Goal: Check status: Check status

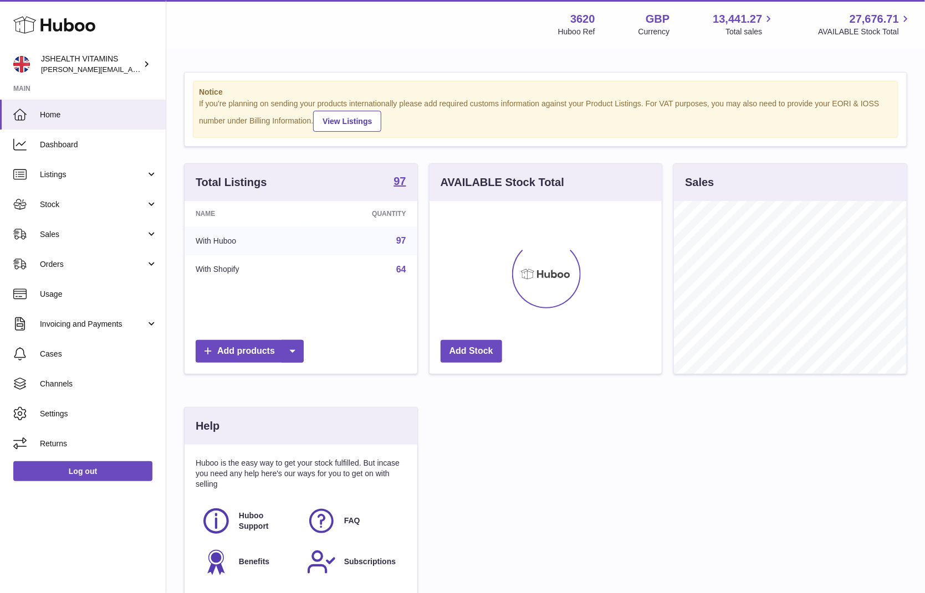
scroll to position [173, 233]
click at [115, 206] on span "Stock" at bounding box center [93, 204] width 106 height 11
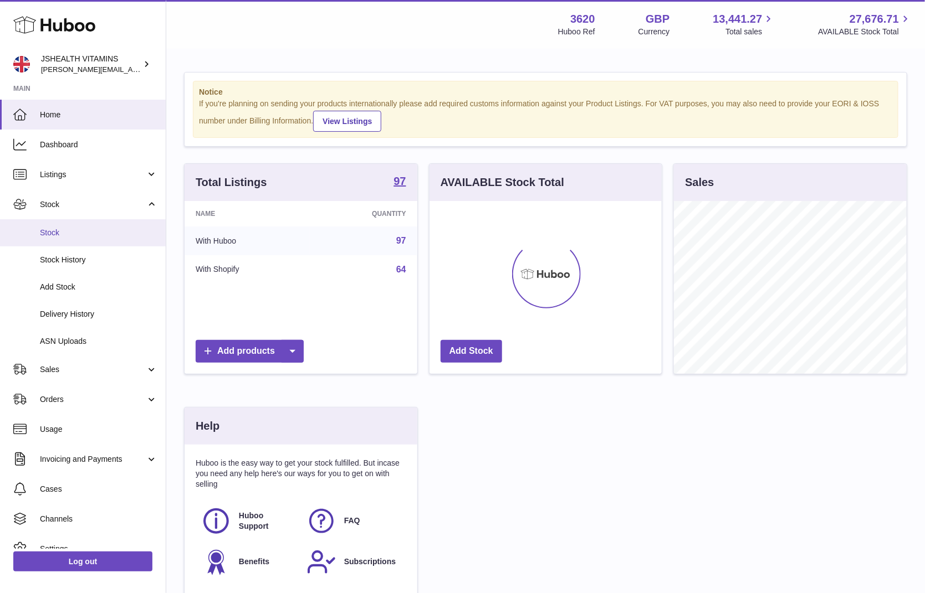
click at [93, 237] on span "Stock" at bounding box center [98, 233] width 117 height 11
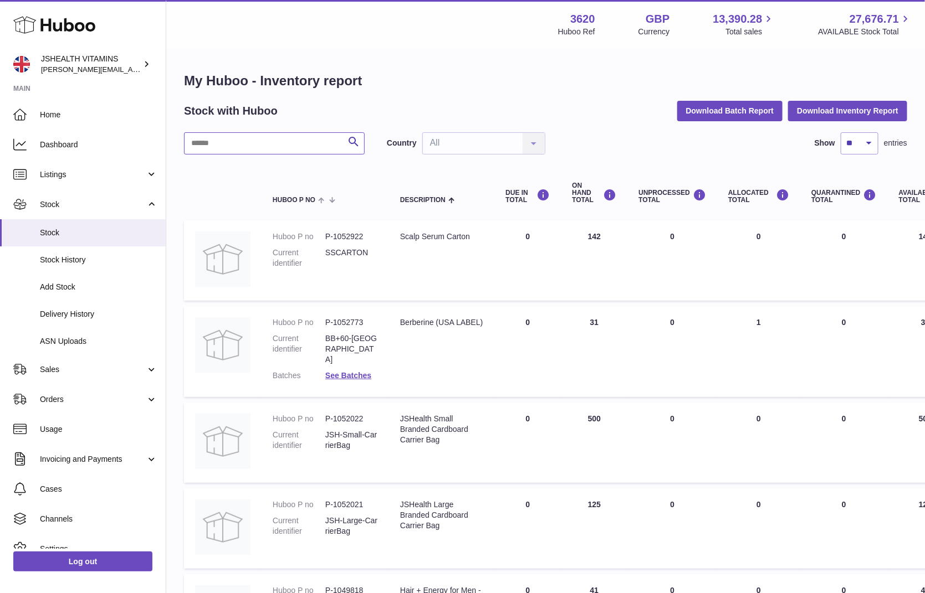
click at [325, 145] on input "text" at bounding box center [274, 143] width 181 height 22
type input "*****"
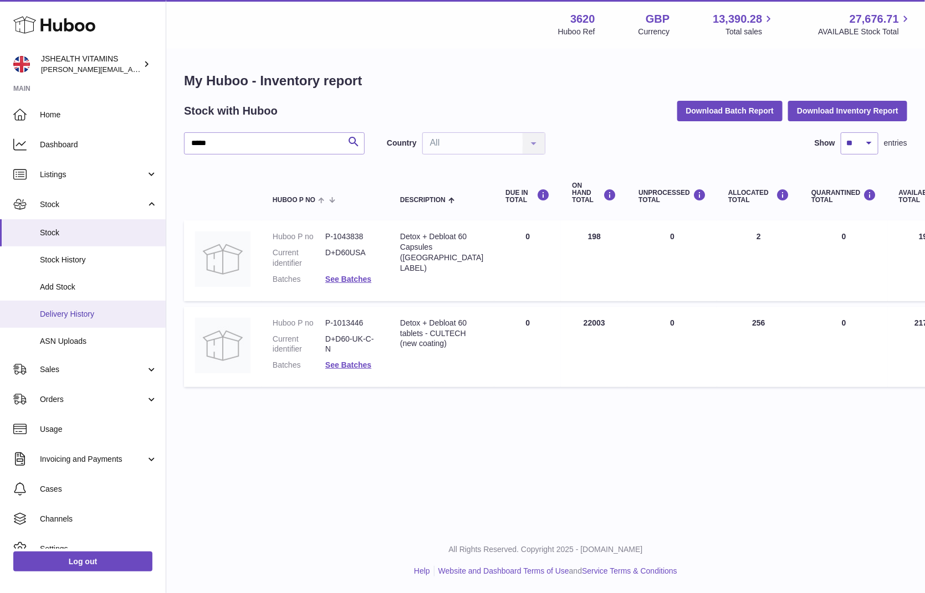
click at [89, 308] on link "Delivery History" at bounding box center [83, 314] width 166 height 27
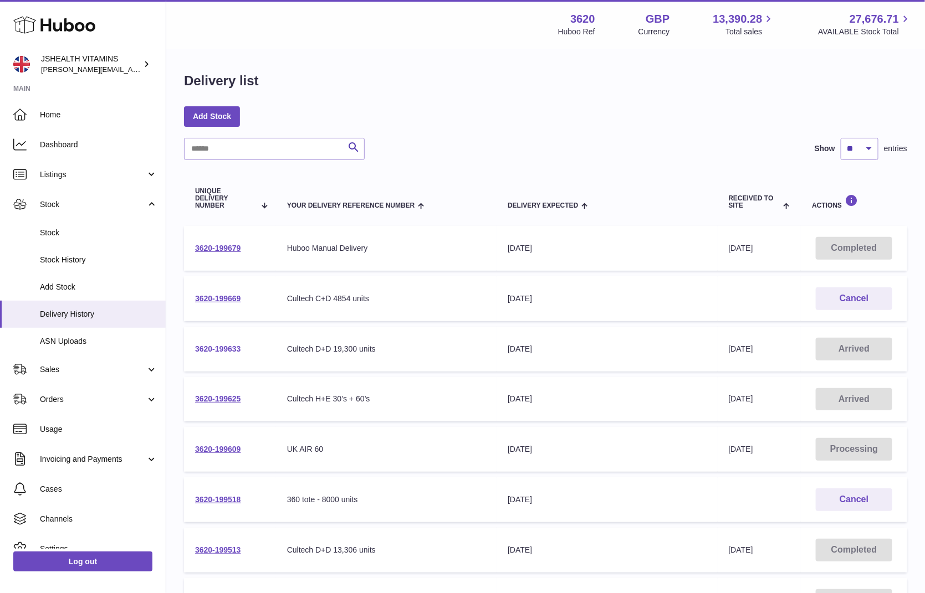
click at [234, 347] on link "3620-199633" at bounding box center [218, 349] width 46 height 9
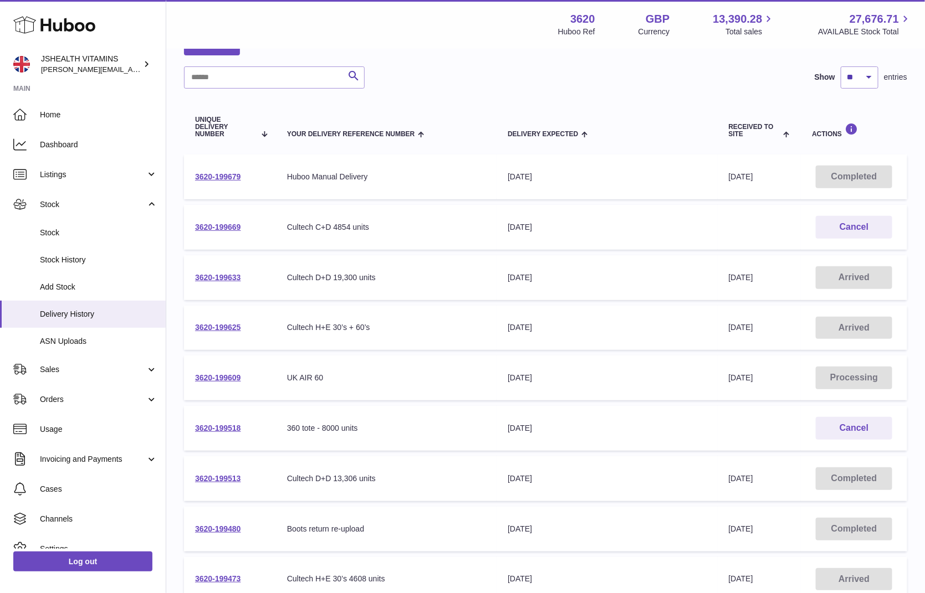
scroll to position [74, 0]
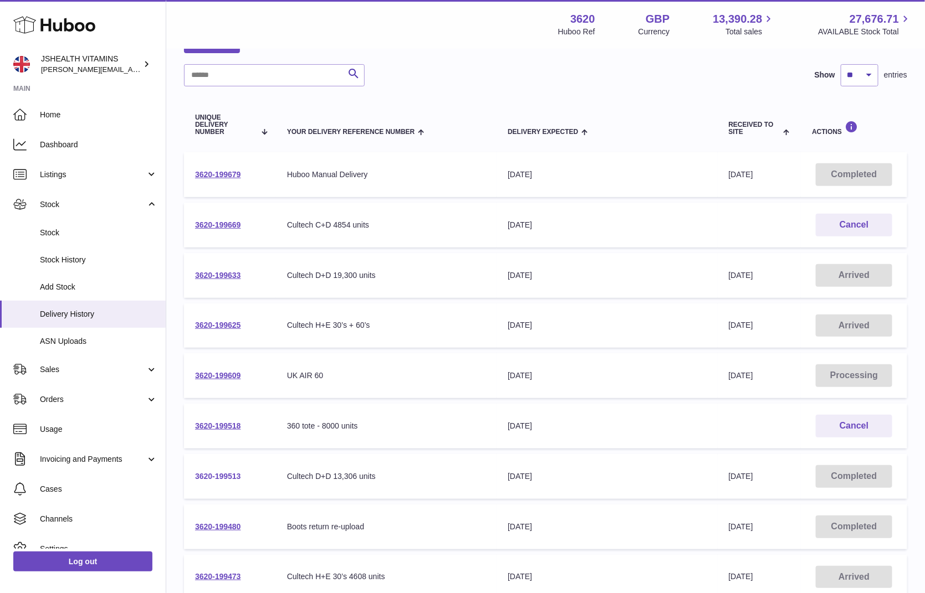
click at [228, 476] on link "3620-199513" at bounding box center [218, 476] width 46 height 9
click at [88, 225] on link "Stock" at bounding box center [83, 232] width 166 height 27
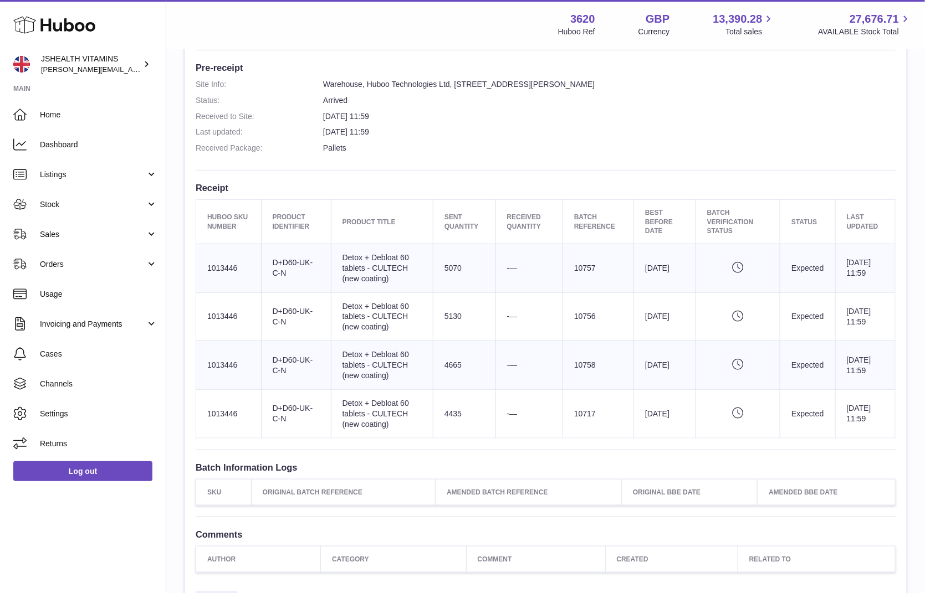
scroll to position [310, 0]
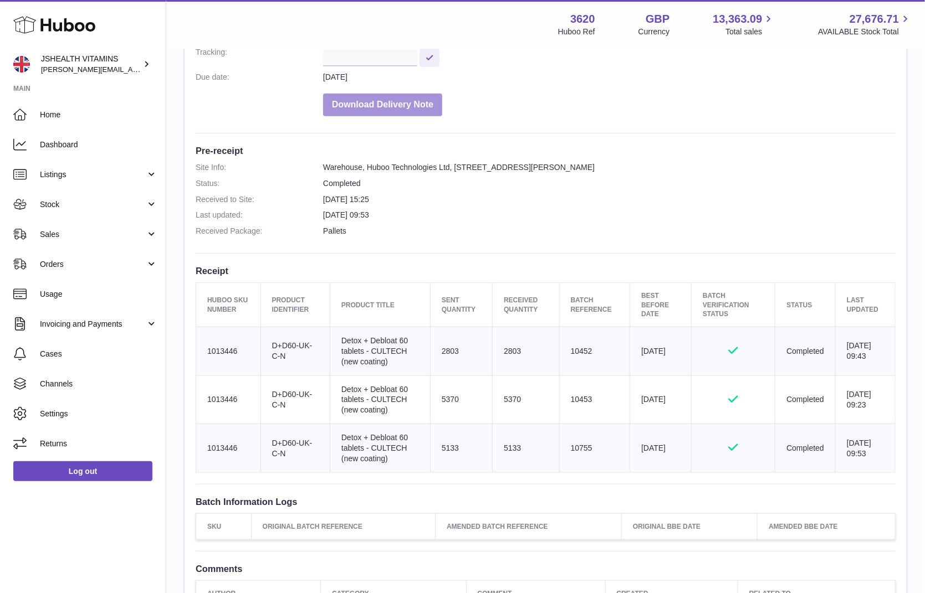
scroll to position [211, 0]
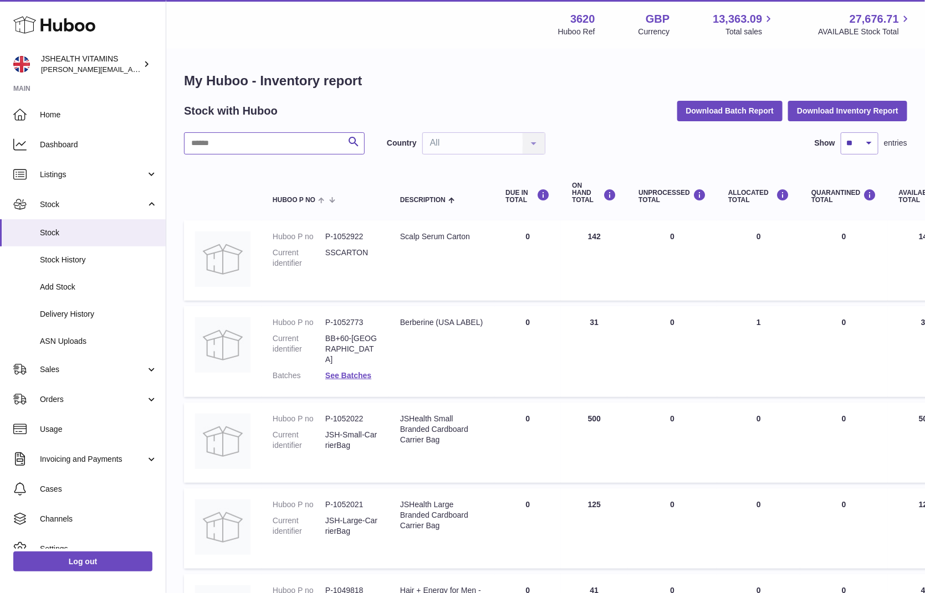
click at [269, 145] on input "text" at bounding box center [274, 143] width 181 height 22
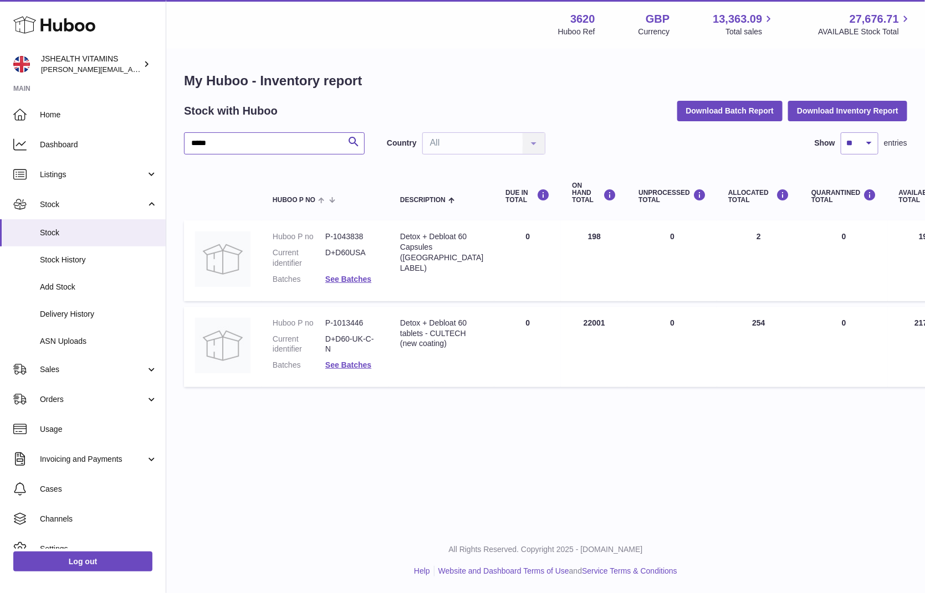
scroll to position [0, 57]
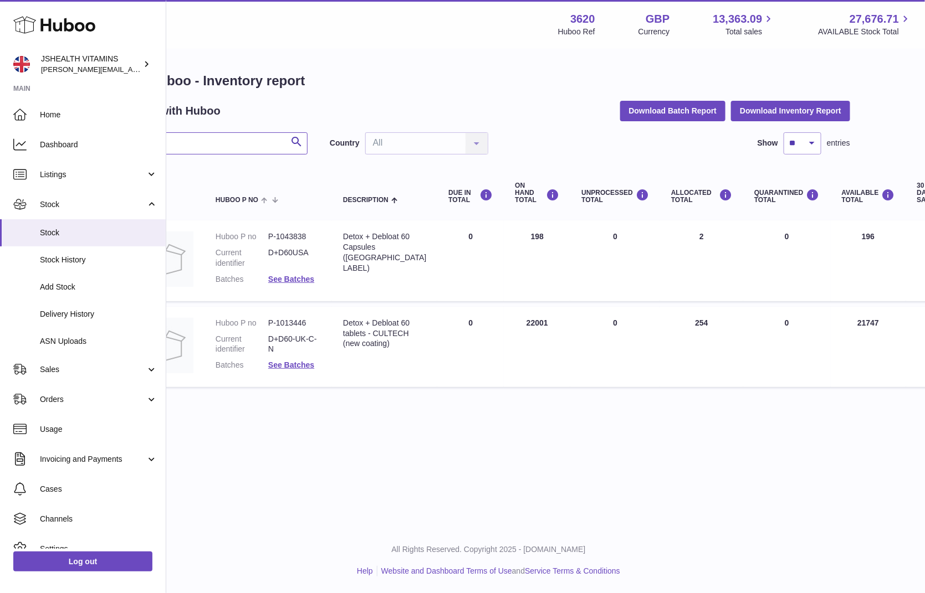
type input "*****"
click at [91, 321] on link "Delivery History" at bounding box center [83, 314] width 166 height 27
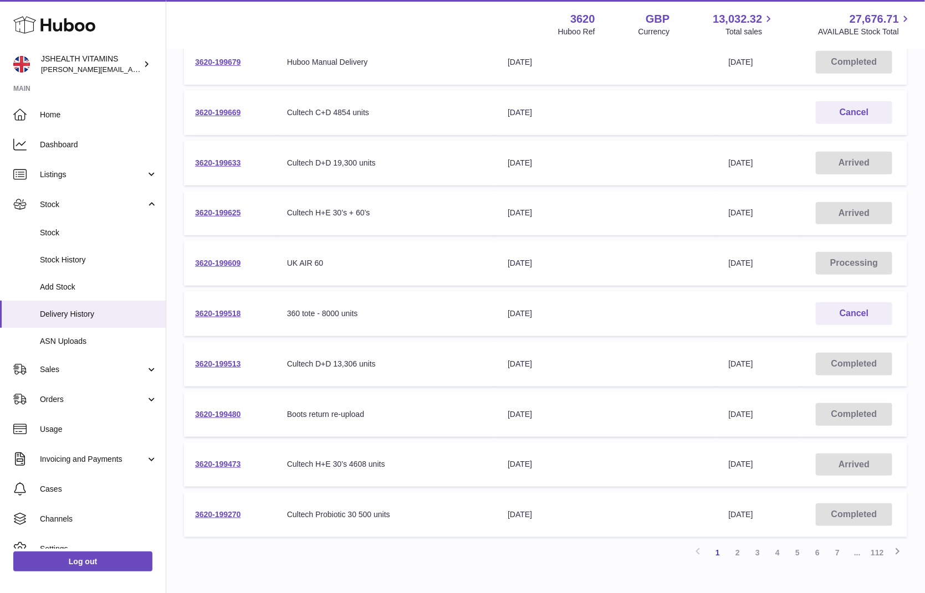
scroll to position [185, 0]
click at [734, 551] on link "2" at bounding box center [737, 555] width 20 height 20
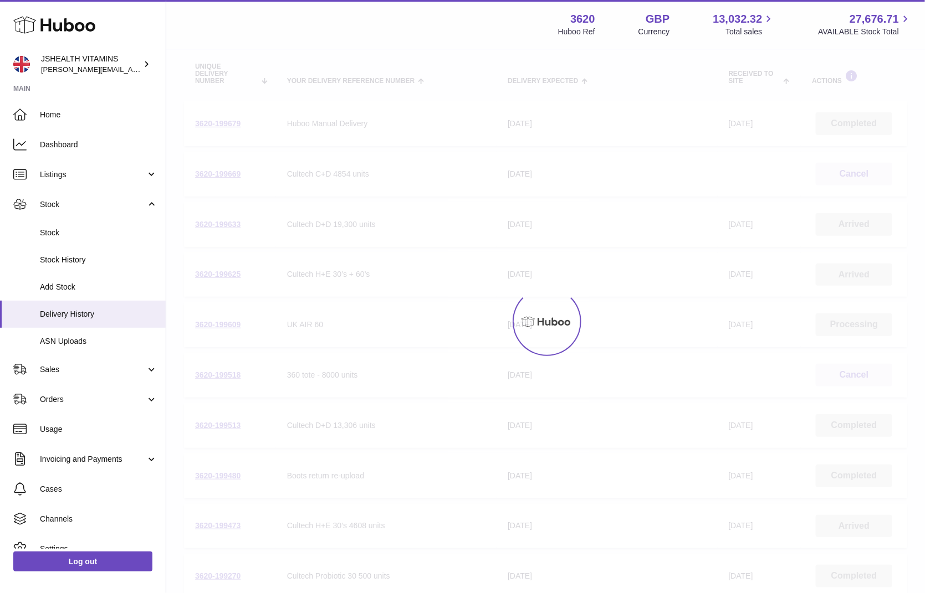
scroll to position [50, 0]
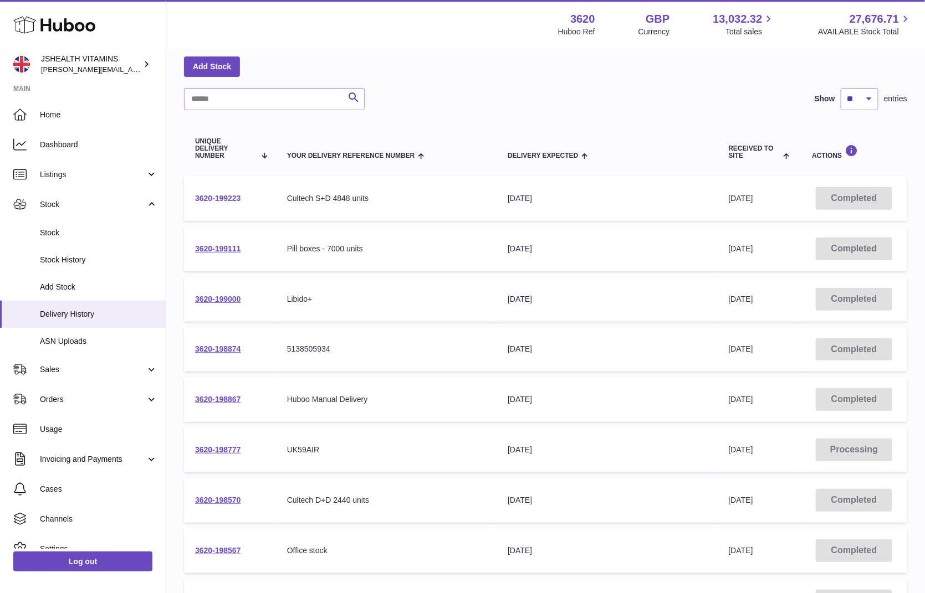
click at [224, 197] on link "3620-199223" at bounding box center [218, 198] width 46 height 9
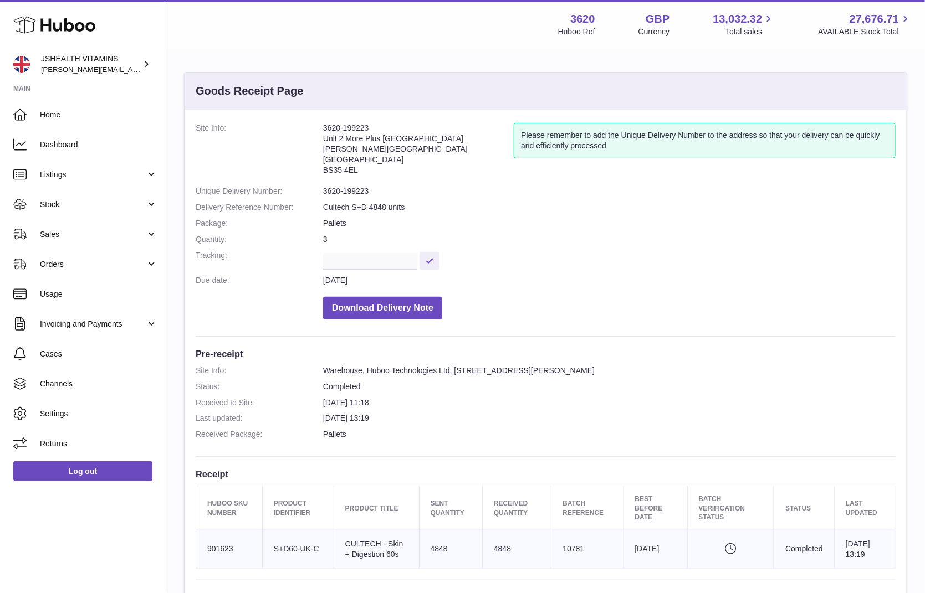
click at [438, 543] on td "Sent Quantity 4848" at bounding box center [450, 549] width 63 height 38
copy td "4848"
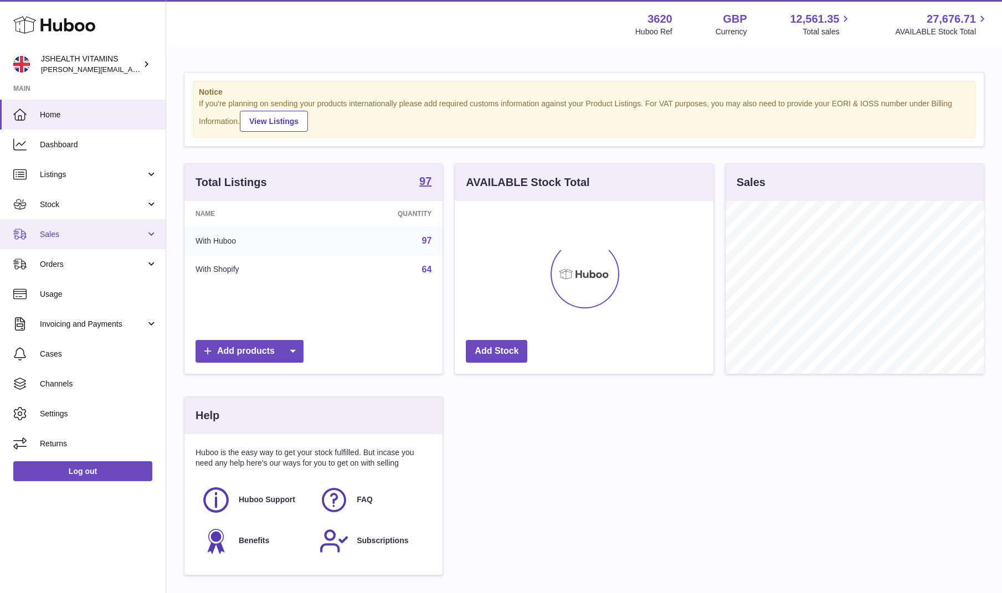
scroll to position [173, 259]
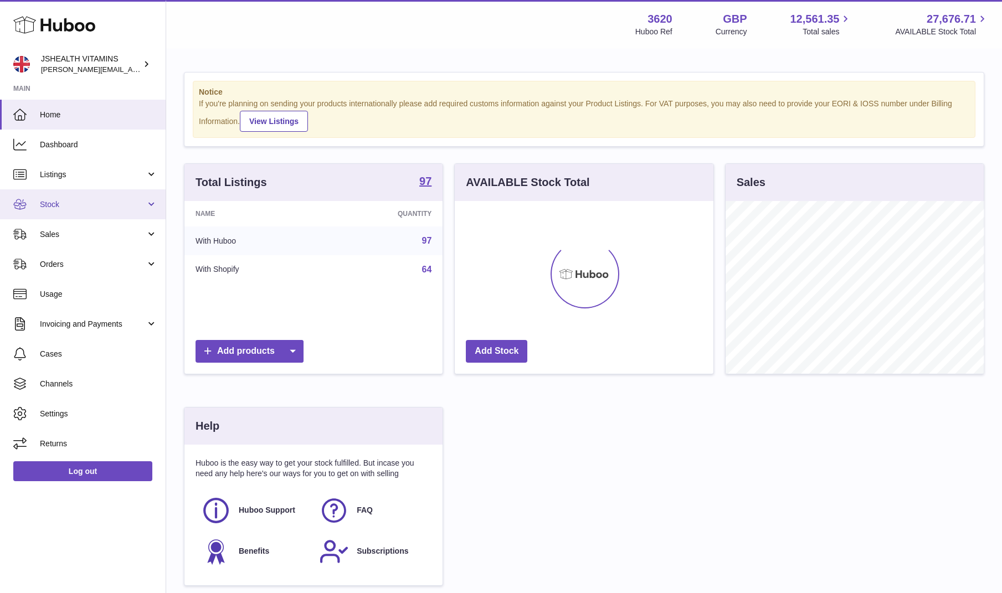
click at [66, 197] on link "Stock" at bounding box center [83, 204] width 166 height 30
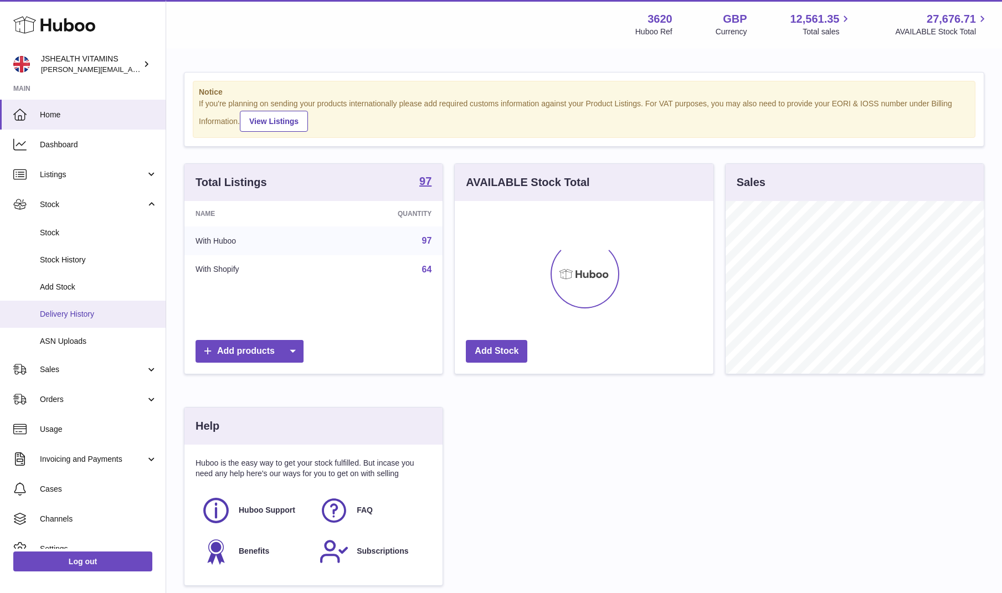
click at [96, 312] on span "Delivery History" at bounding box center [98, 314] width 117 height 11
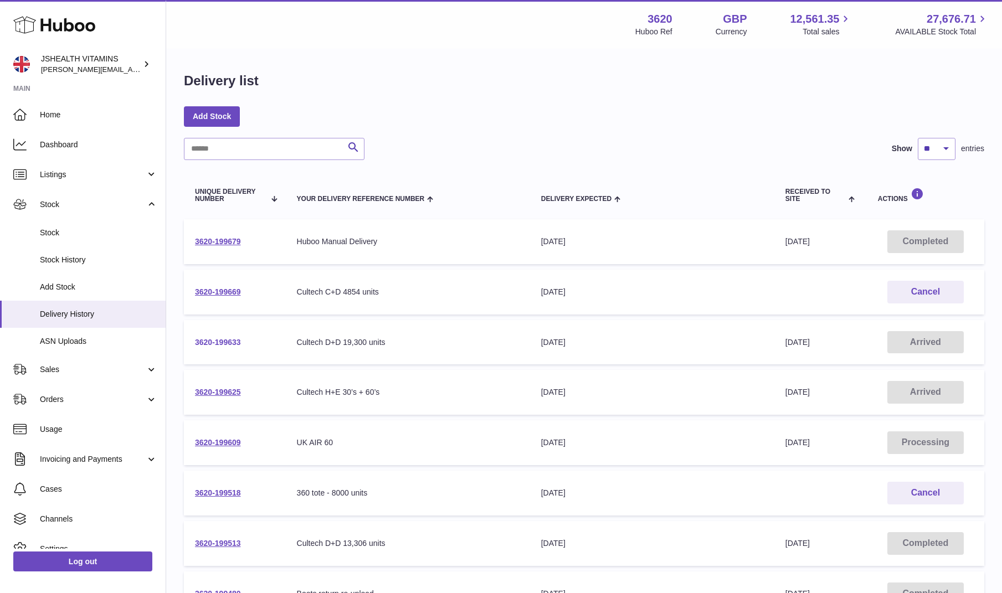
click at [226, 343] on link "3620-199633" at bounding box center [218, 342] width 46 height 9
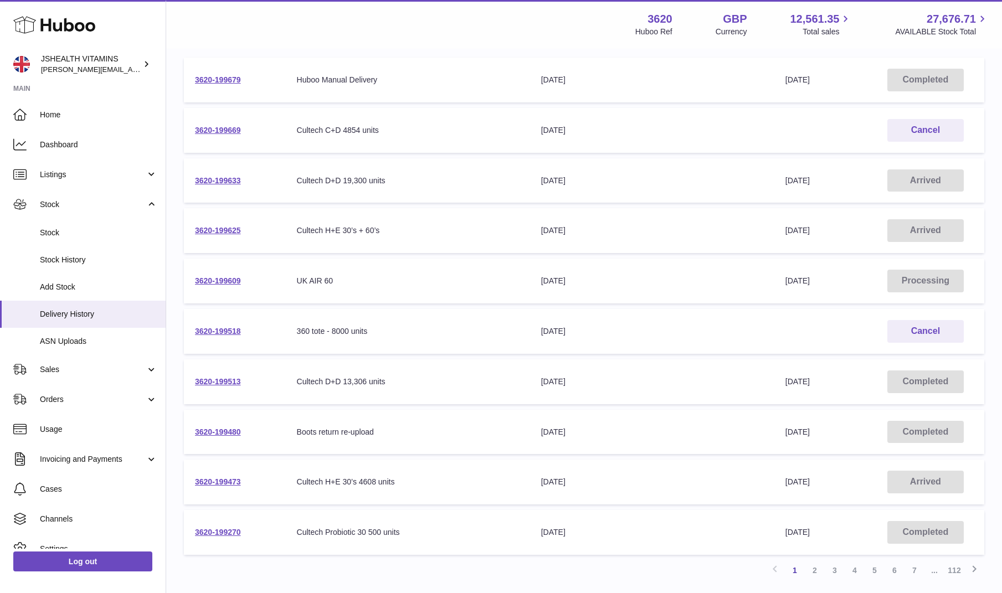
scroll to position [167, 0]
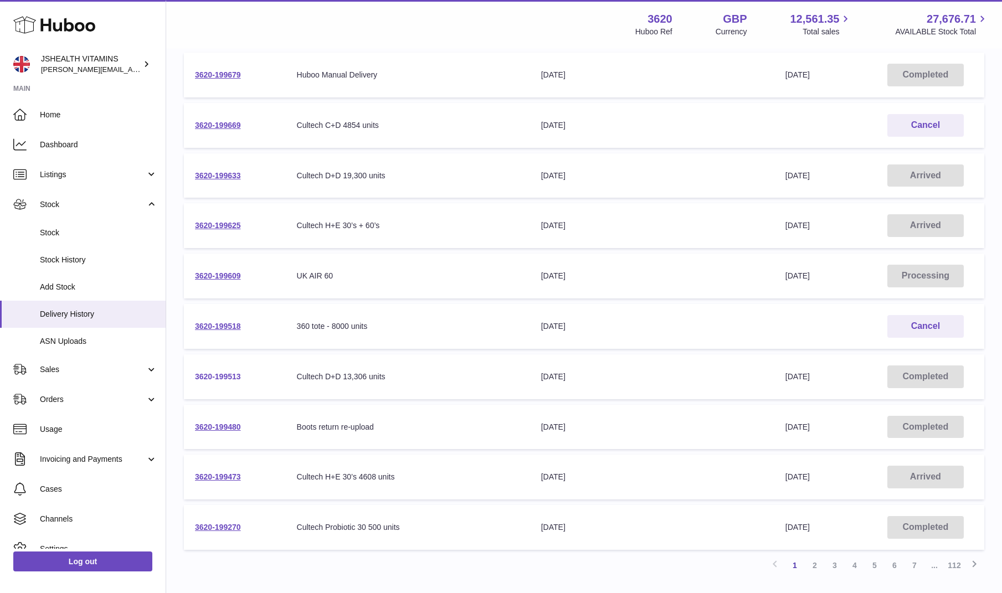
click at [214, 376] on link "3620-199513" at bounding box center [218, 376] width 46 height 9
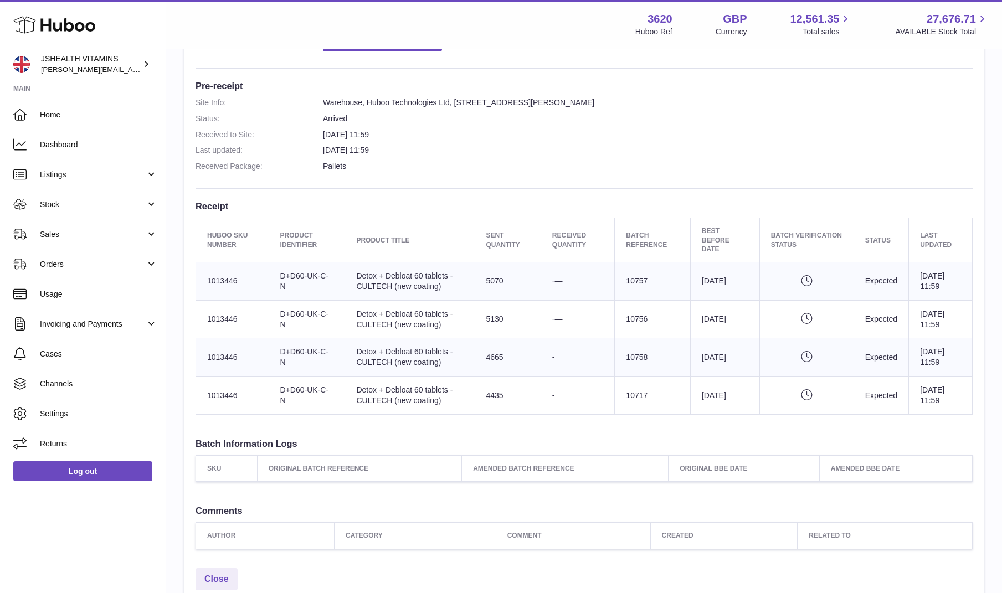
scroll to position [270, 0]
click at [492, 279] on td "Sent Quantity 5070" at bounding box center [508, 279] width 66 height 38
copy td "5070"
click at [492, 321] on td "Sent Quantity 5130" at bounding box center [508, 318] width 66 height 38
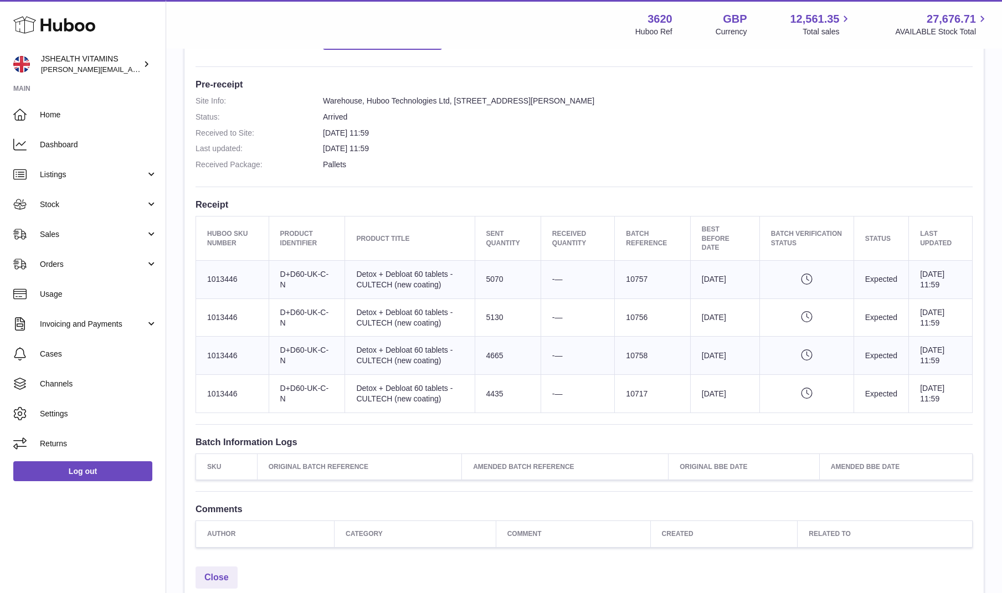
click at [492, 321] on td "Sent Quantity 5130" at bounding box center [508, 318] width 66 height 38
click at [492, 320] on td "Sent Quantity 5130" at bounding box center [508, 318] width 66 height 38
copy tr "5130"
click at [485, 356] on td "Sent Quantity 4665" at bounding box center [508, 356] width 66 height 38
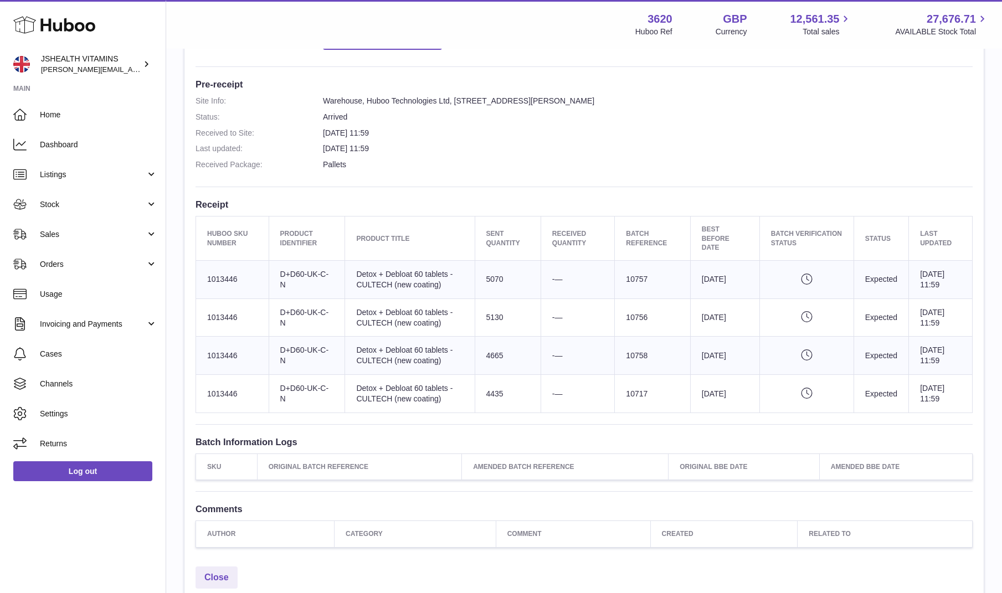
click at [485, 356] on td "Sent Quantity 4665" at bounding box center [508, 356] width 66 height 38
copy td "4665"
click at [484, 394] on td "Sent Quantity 4435" at bounding box center [508, 394] width 66 height 38
copy td "4435"
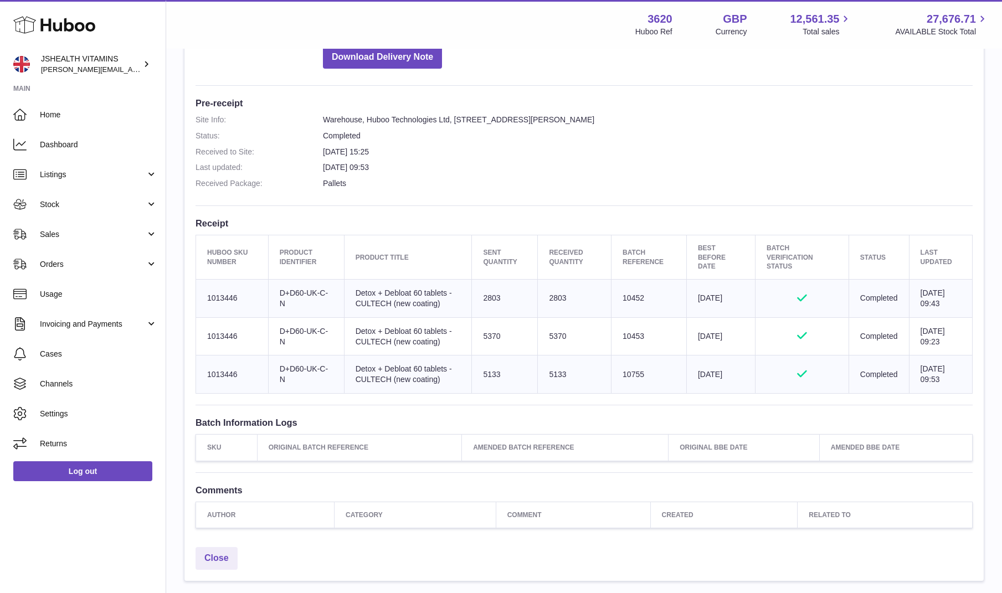
scroll to position [258, 0]
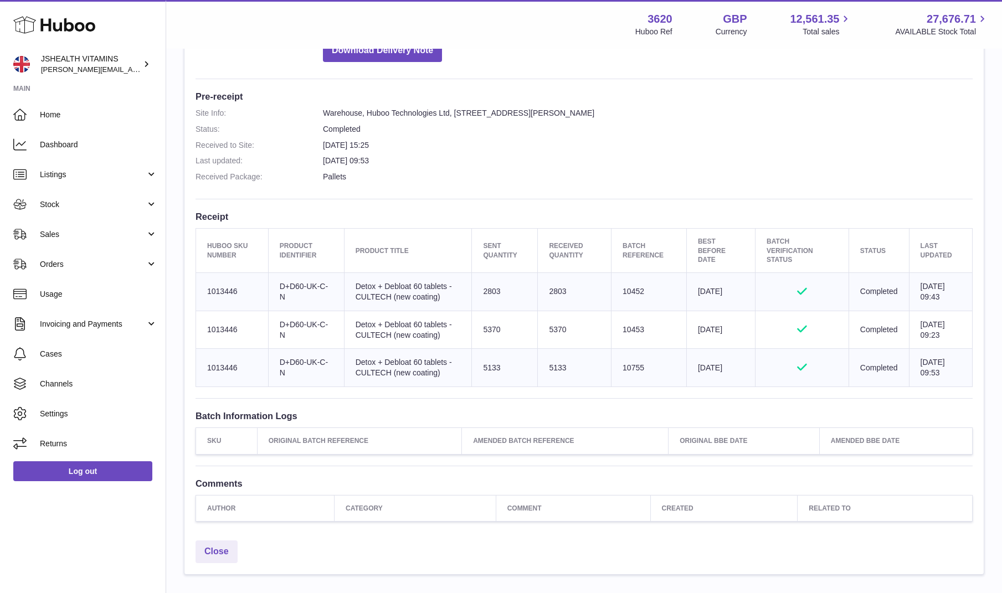
click at [488, 293] on td "Sent Quantity 2803" at bounding box center [505, 292] width 66 height 38
copy td "2803"
click at [487, 330] on td "Sent Quantity 5370" at bounding box center [505, 330] width 66 height 38
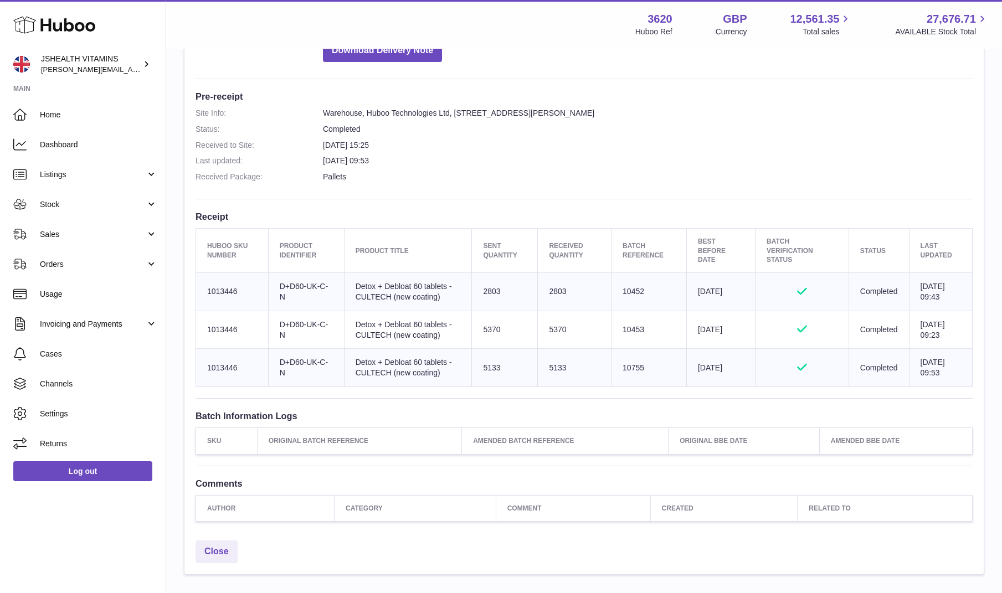
copy td "5370"
click at [485, 364] on td "Sent Quantity 5133" at bounding box center [505, 368] width 66 height 38
copy td "5133"
